Goal: Task Accomplishment & Management: Use online tool/utility

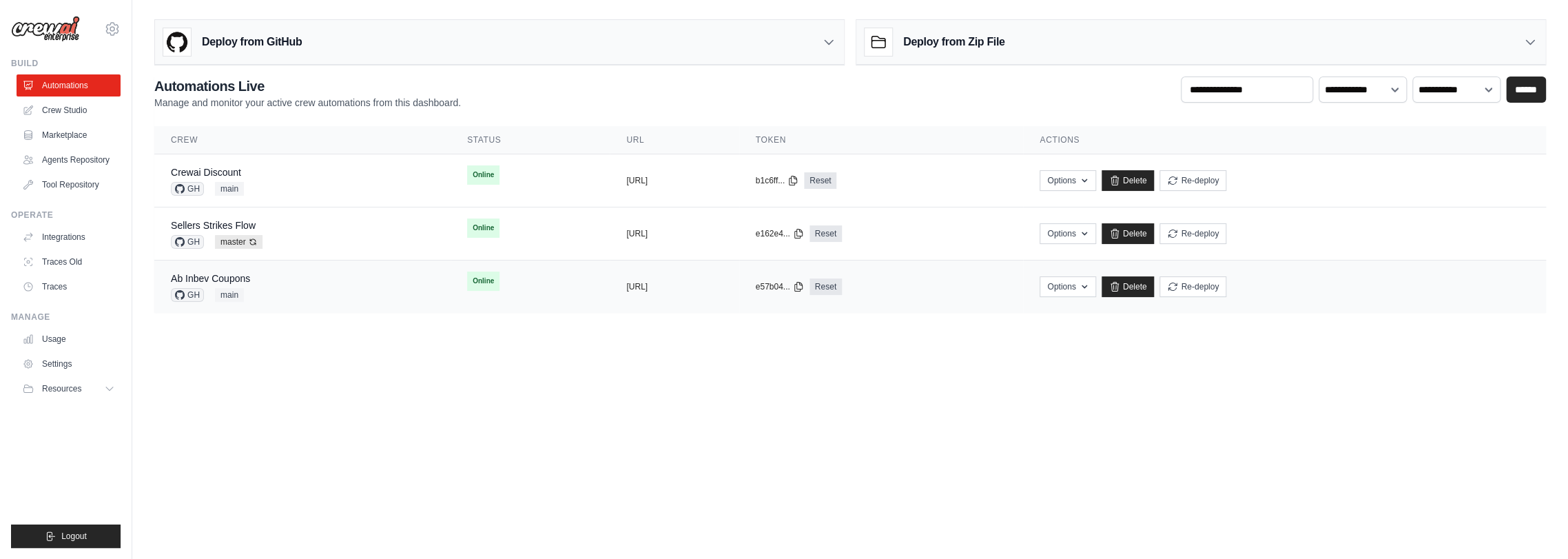
click at [254, 284] on div "Ab Inbev Coupons GH main" at bounding box center [302, 286] width 263 height 31
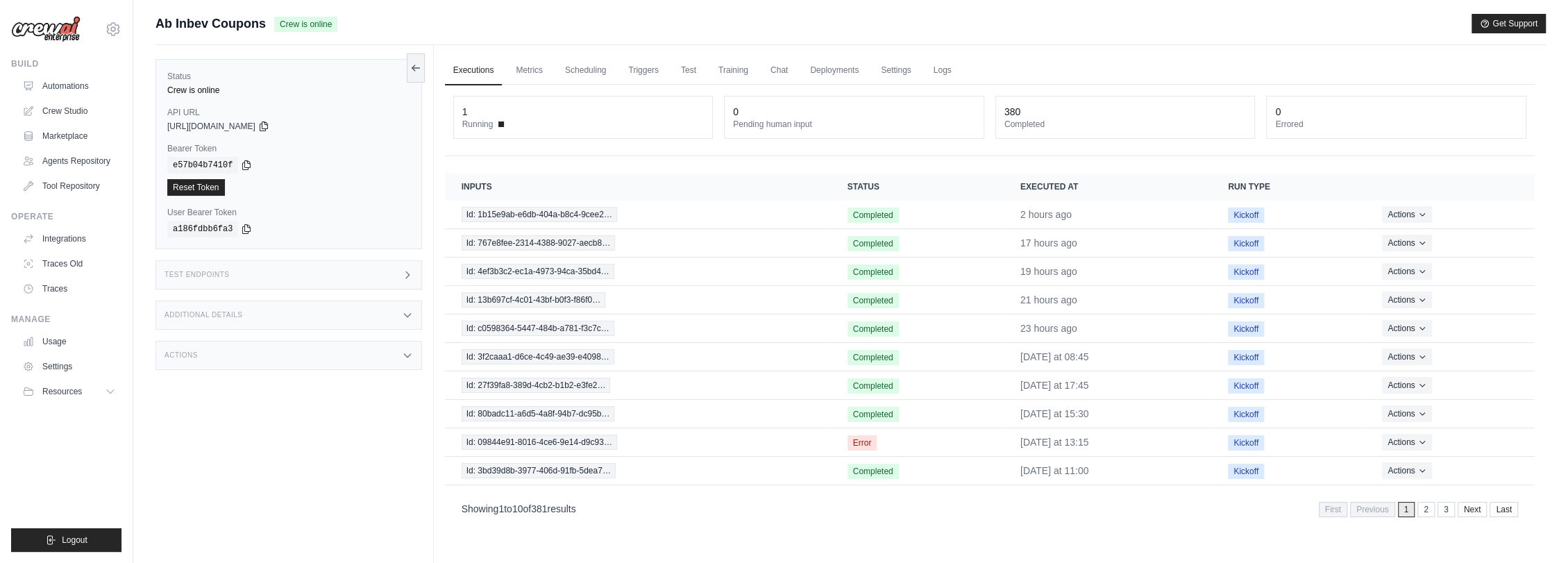
click at [214, 347] on div "Actions" at bounding box center [289, 355] width 267 height 29
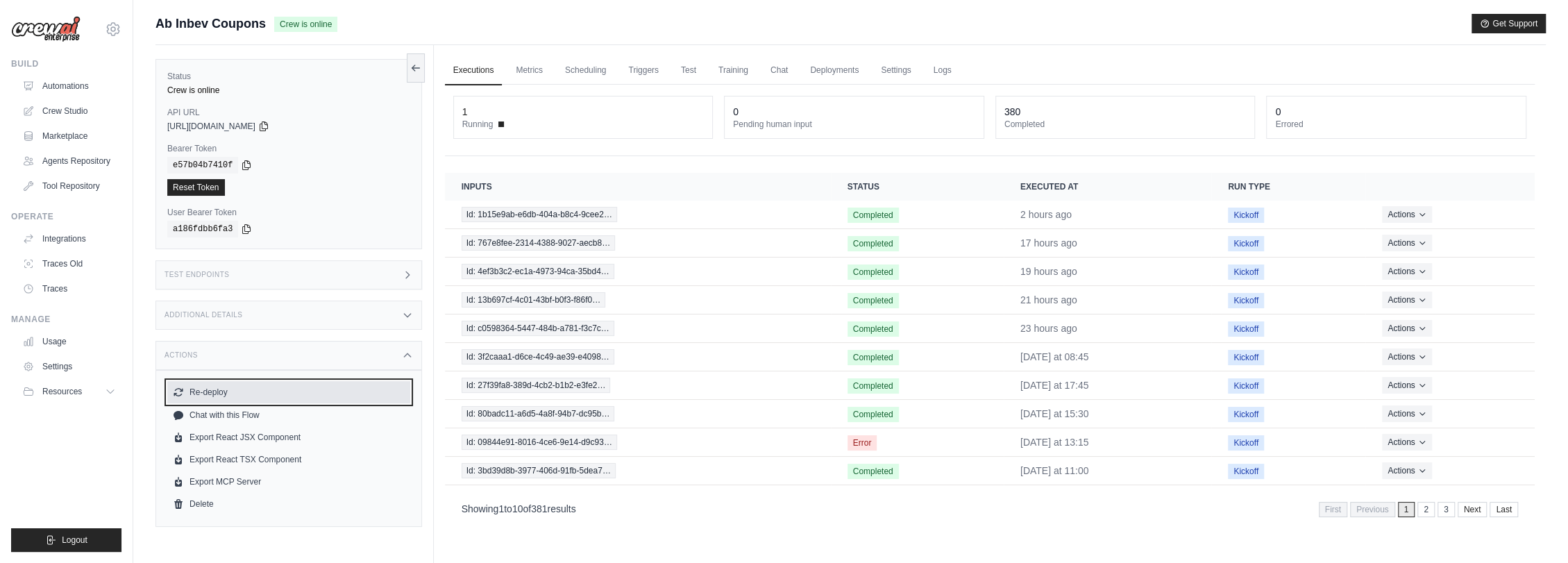
click at [223, 391] on button "Re-deploy" at bounding box center [288, 392] width 243 height 22
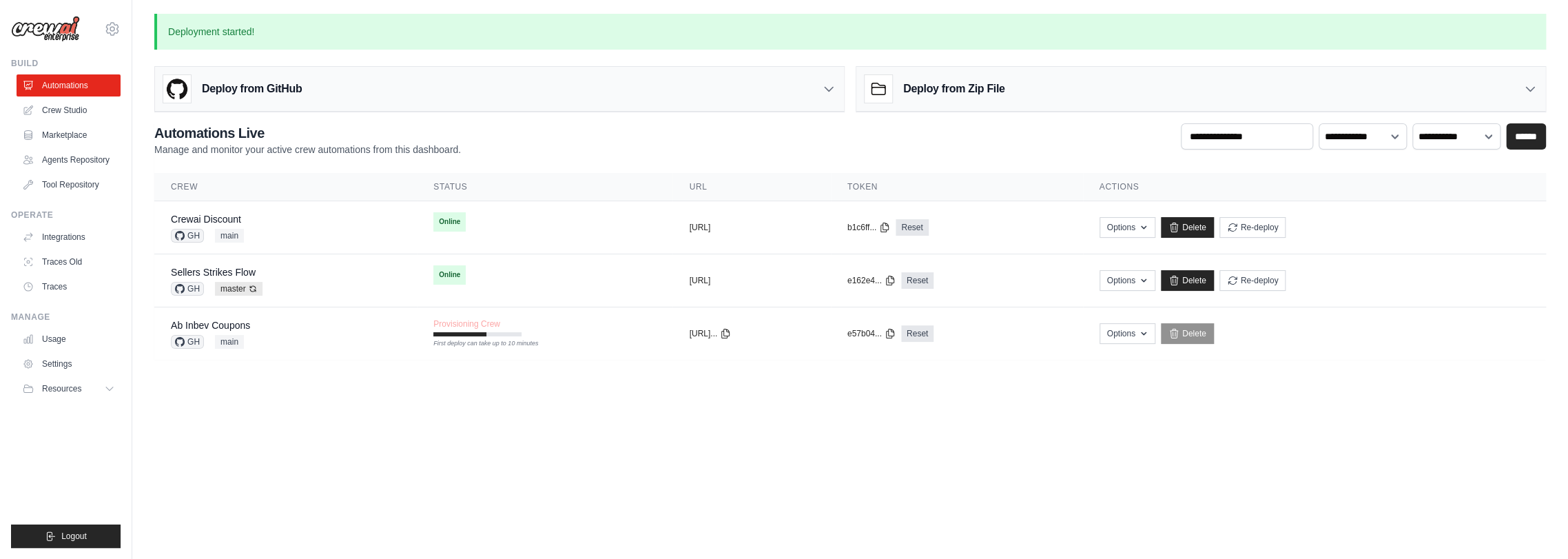
click at [569, 437] on body "diego.garcia-ext2@ab-inbev.com Settings Build Automations Resources" at bounding box center [784, 279] width 1568 height 559
